Goal: Navigation & Orientation: Find specific page/section

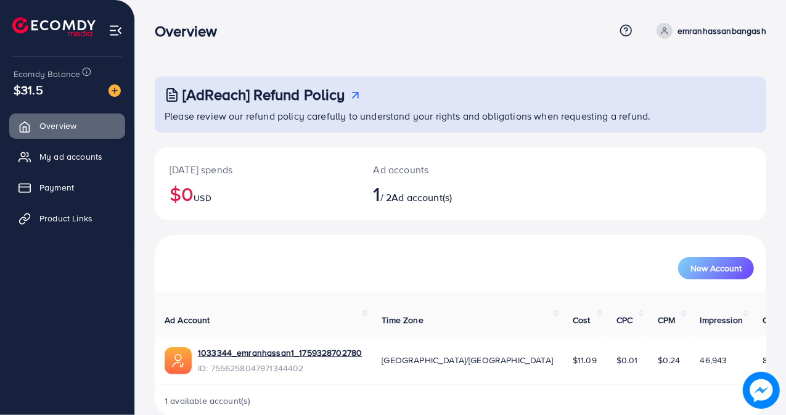
click at [357, 263] on div "New Account" at bounding box center [460, 268] width 587 height 22
click at [60, 125] on span "Overview" at bounding box center [61, 126] width 37 height 12
click at [78, 219] on span "Product Links" at bounding box center [69, 218] width 53 height 12
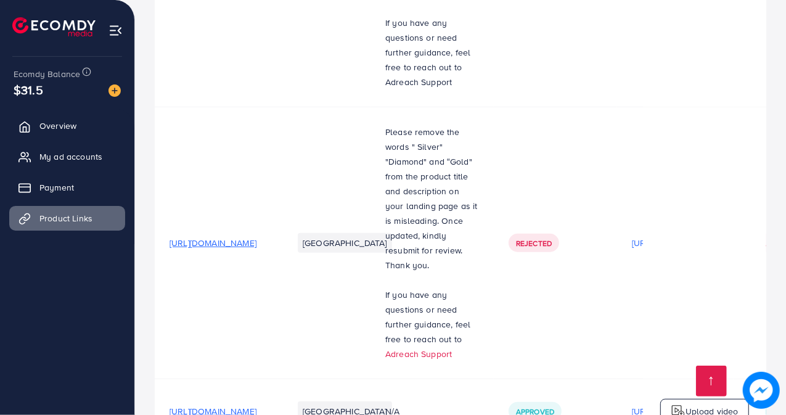
scroll to position [602, 0]
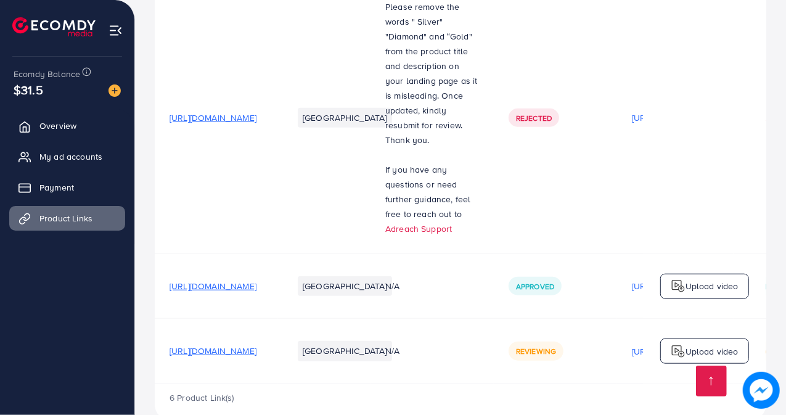
click at [278, 173] on td "https://quickpickgo.shop/products/elegant-affordable-artificial-jewelery-with-b…" at bounding box center [216, 118] width 123 height 272
click at [73, 123] on span "Overview" at bounding box center [61, 126] width 37 height 12
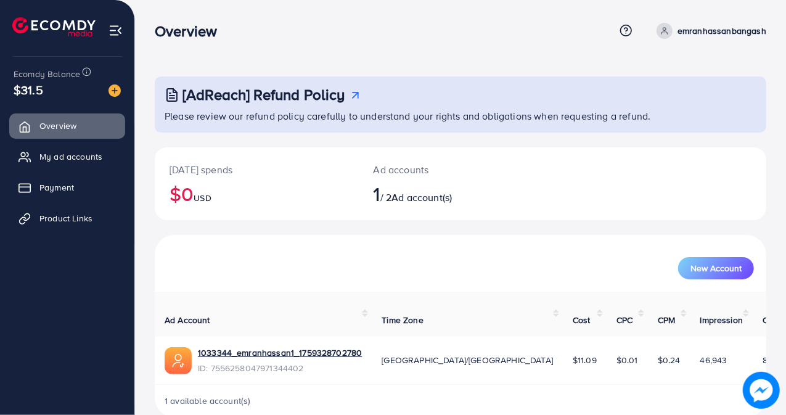
click at [241, 23] on div "Overview" at bounding box center [385, 31] width 460 height 18
click at [396, 34] on div "Overview" at bounding box center [385, 31] width 460 height 18
click at [387, 13] on nav "Overview Help Center Contact Support Term and policy About Us emranhassanbangas…" at bounding box center [461, 31] width 612 height 44
click at [384, 13] on nav "Overview Help Center Contact Support Term and policy About Us emranhassanbangas…" at bounding box center [461, 31] width 612 height 44
click at [81, 213] on span "Product Links" at bounding box center [69, 218] width 53 height 12
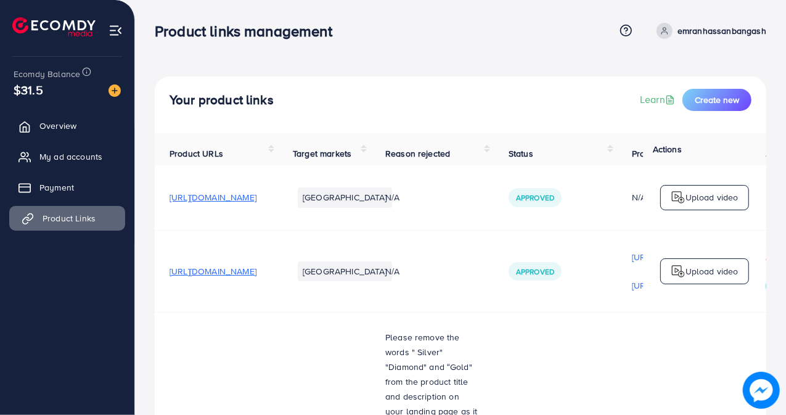
click at [65, 214] on span "Product Links" at bounding box center [69, 218] width 53 height 12
click at [81, 123] on link "Overview" at bounding box center [67, 125] width 116 height 25
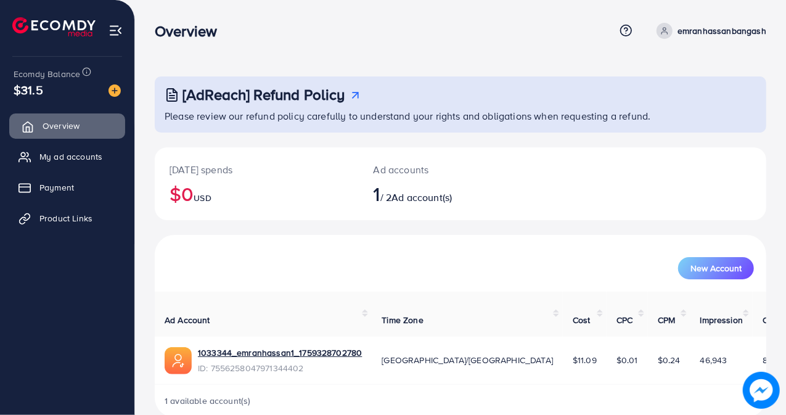
click at [68, 124] on span "Overview" at bounding box center [61, 126] width 37 height 12
click at [65, 219] on span "Product Links" at bounding box center [69, 218] width 53 height 12
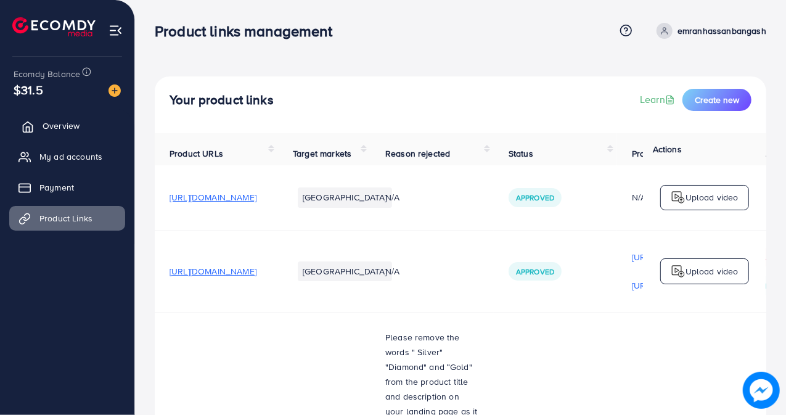
click at [68, 120] on span "Overview" at bounding box center [61, 126] width 37 height 12
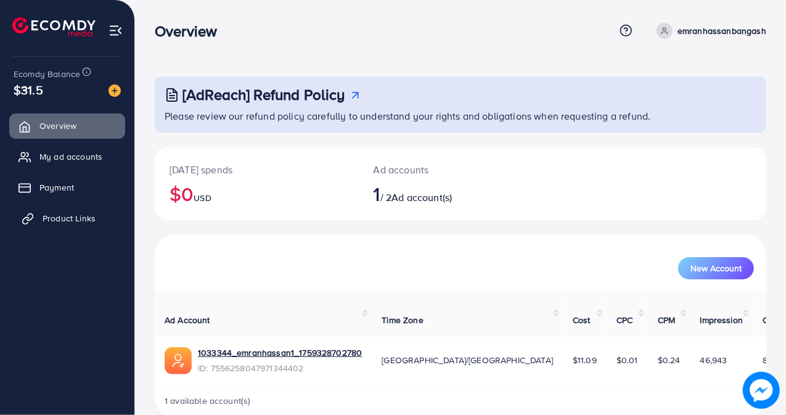
click at [79, 224] on span "Product Links" at bounding box center [69, 218] width 53 height 12
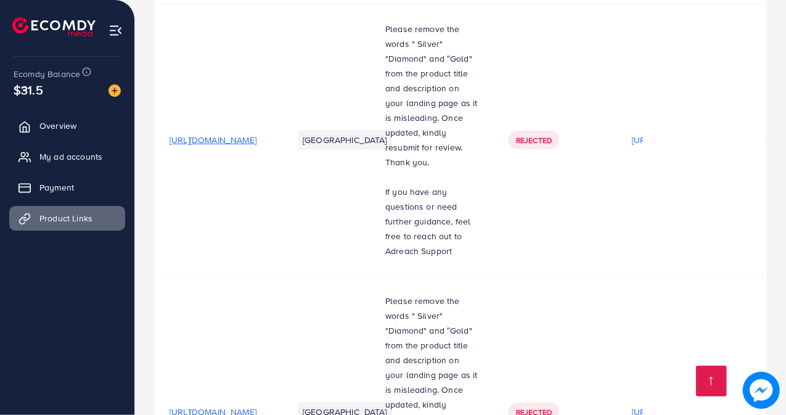
scroll to position [602, 0]
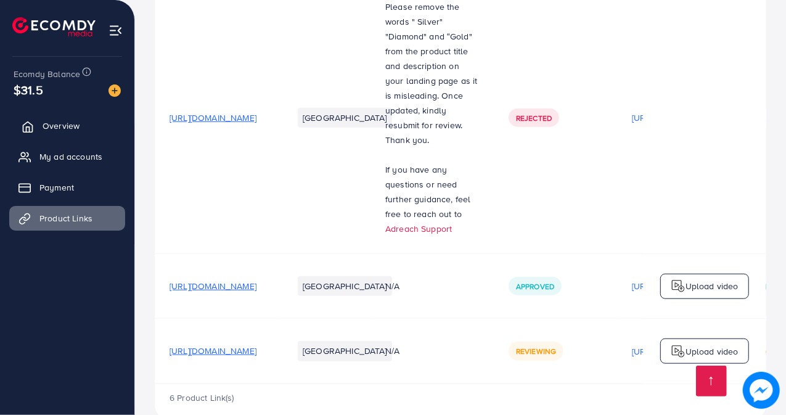
click at [64, 120] on span "Overview" at bounding box center [61, 126] width 37 height 12
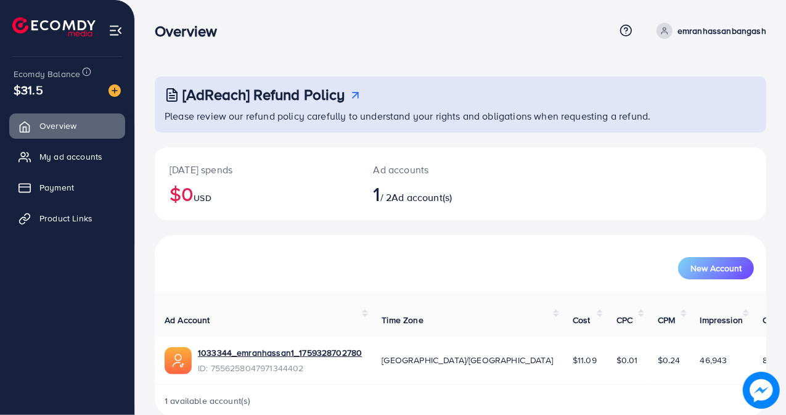
click at [403, 23] on div "Overview" at bounding box center [385, 31] width 460 height 18
click at [298, 184] on h2 "$0 USD" at bounding box center [257, 193] width 174 height 23
